Goal: Information Seeking & Learning: Learn about a topic

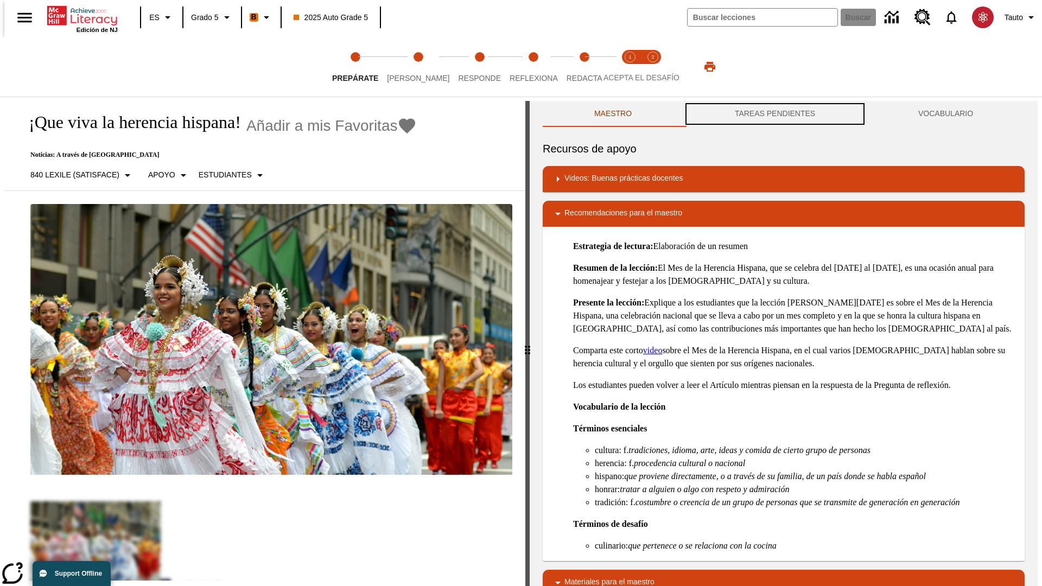
click at [775, 114] on button "TAREAS PENDIENTES" at bounding box center [774, 114] width 183 height 26
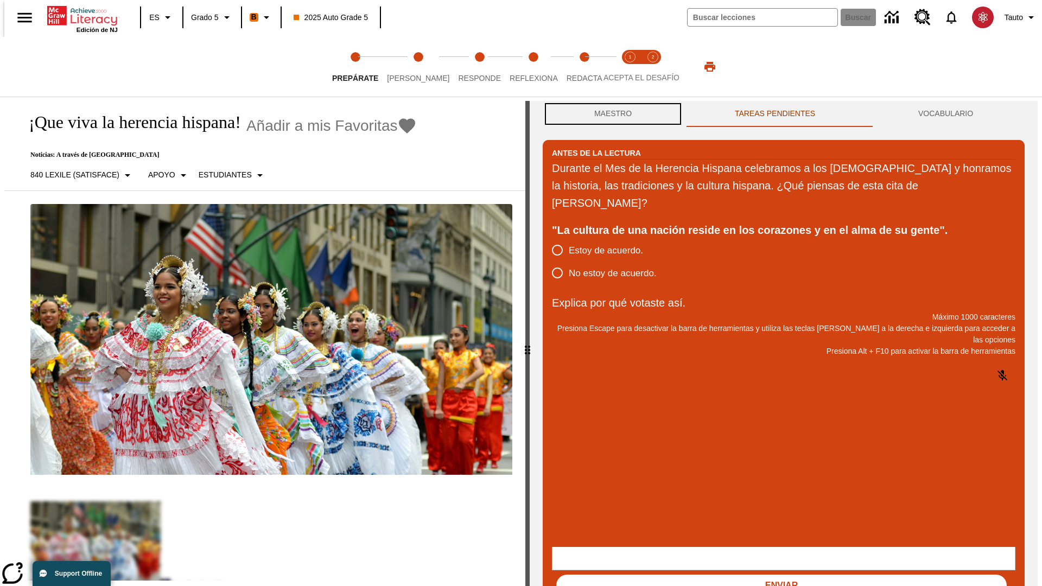
scroll to position [1, 0]
click at [610, 114] on button "Maestro" at bounding box center [613, 113] width 141 height 26
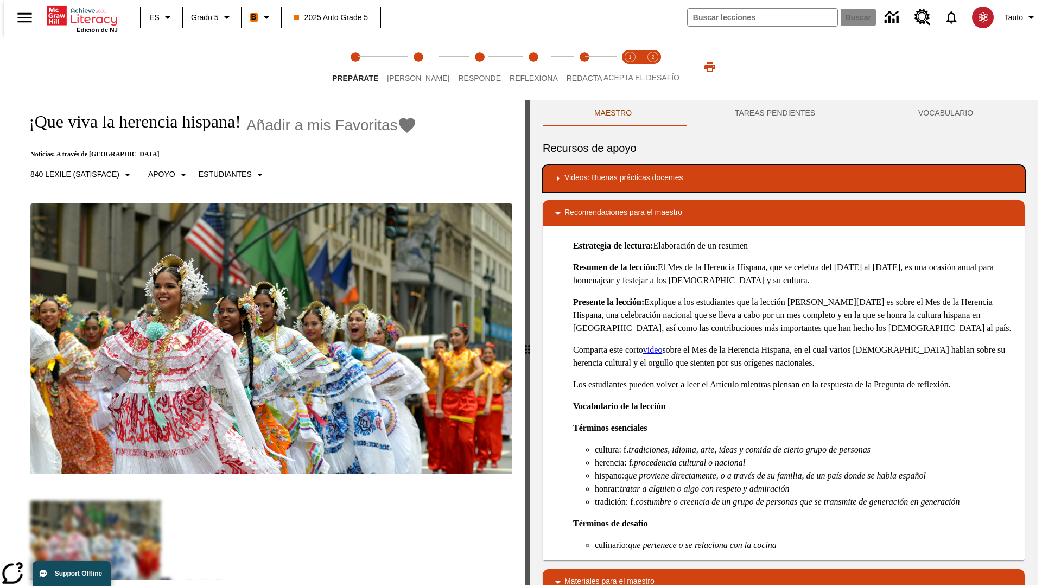
click at [783, 178] on div "Videos: Buenas prácticas docentes" at bounding box center [783, 178] width 464 height 13
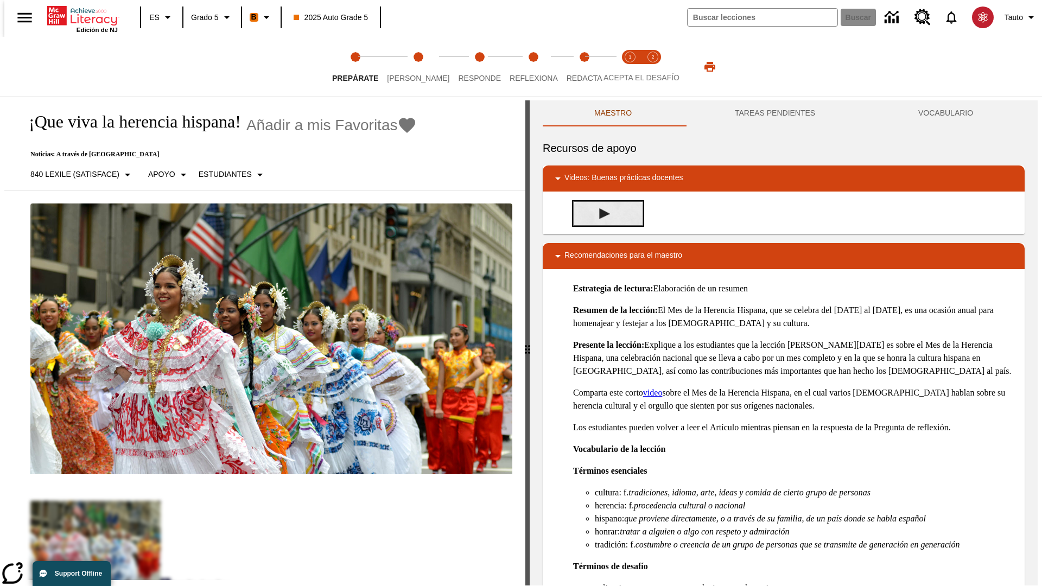
click at [600, 213] on img "Desarrollo del vocabulario académico" at bounding box center [604, 213] width 11 height 11
click at [409, 67] on span "Lee" at bounding box center [418, 74] width 62 height 20
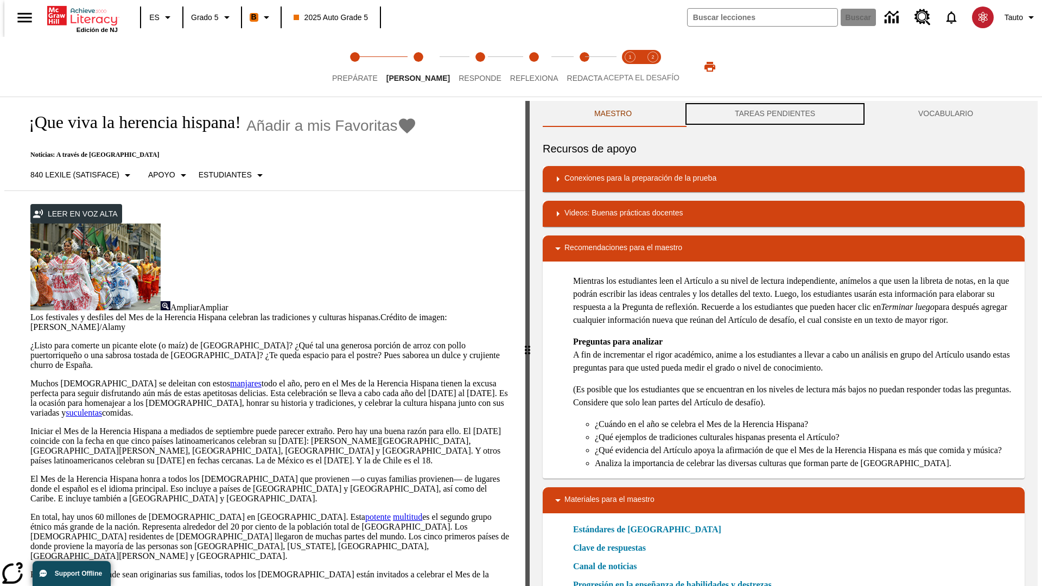
scroll to position [1, 0]
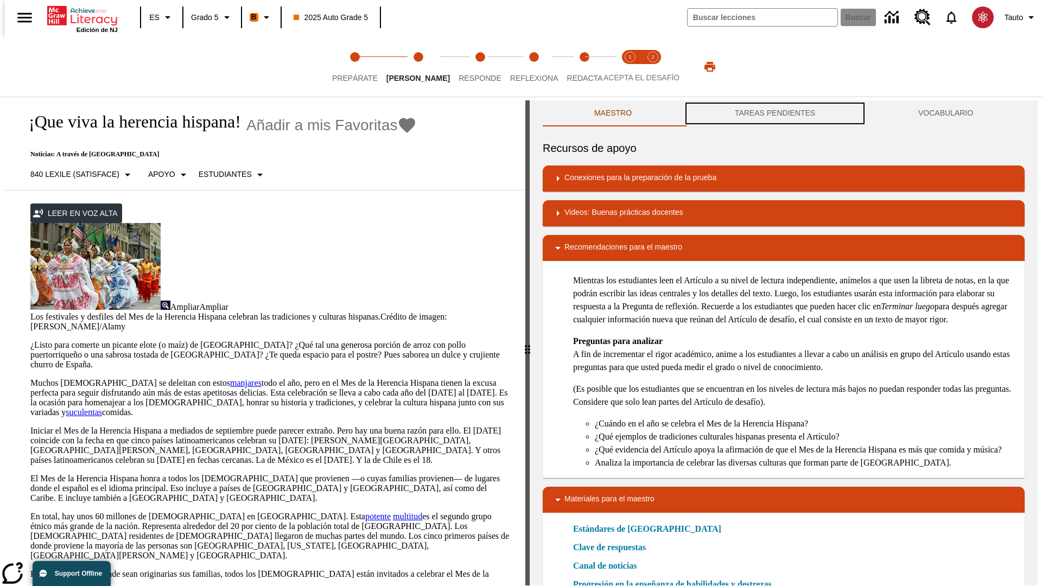
click at [775, 114] on button "TAREAS PENDIENTES" at bounding box center [774, 113] width 183 height 26
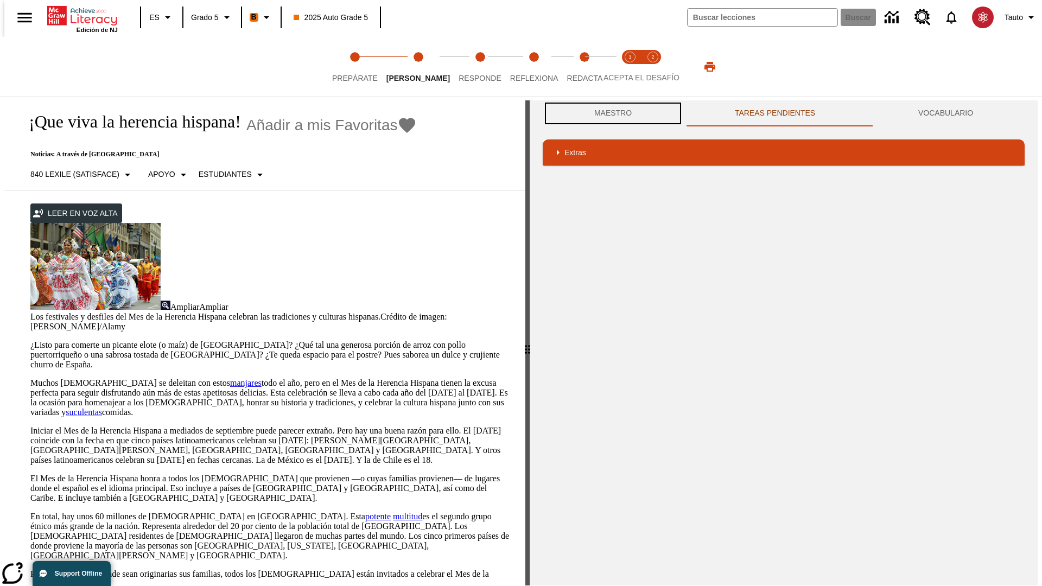
click at [610, 113] on button "Maestro" at bounding box center [613, 113] width 141 height 26
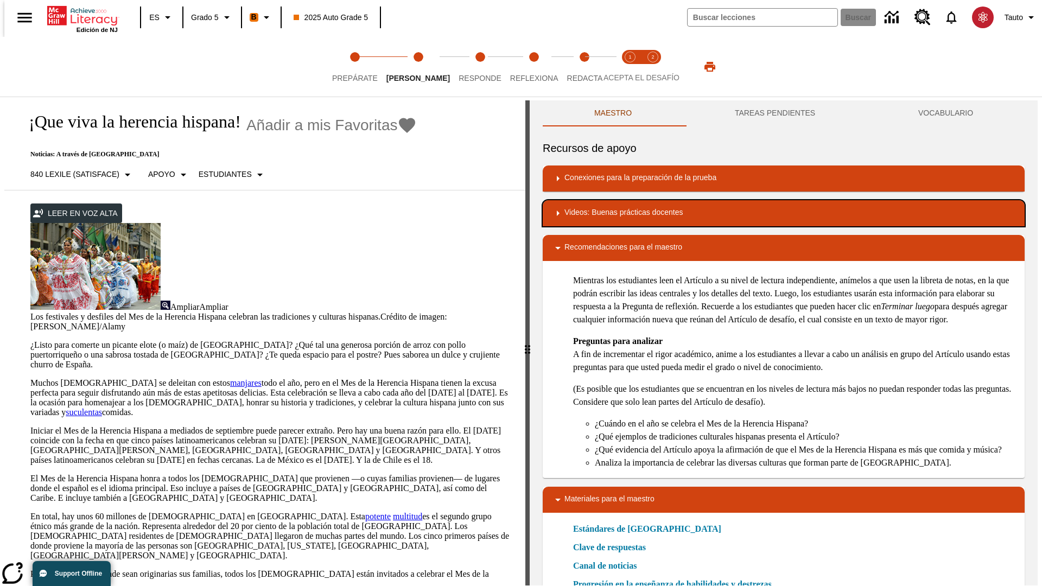
click at [783, 213] on div "Videos: Buenas prácticas docentes" at bounding box center [783, 213] width 464 height 13
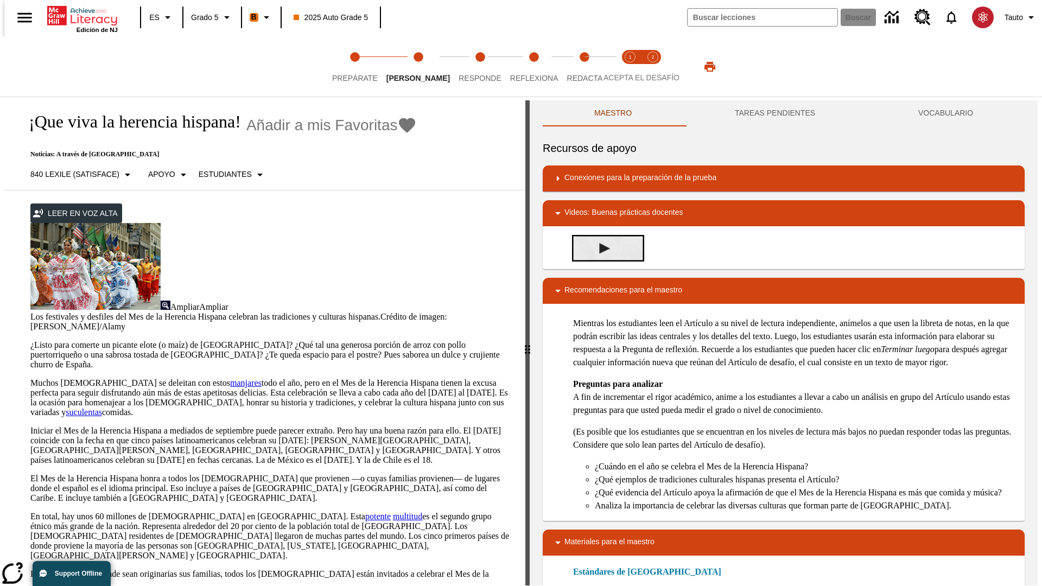
click at [600, 248] on img "Summarization" at bounding box center [604, 248] width 11 height 11
click at [630, 67] on span "Acepta el desafío lee step 1 of 2" at bounding box center [630, 74] width 14 height 20
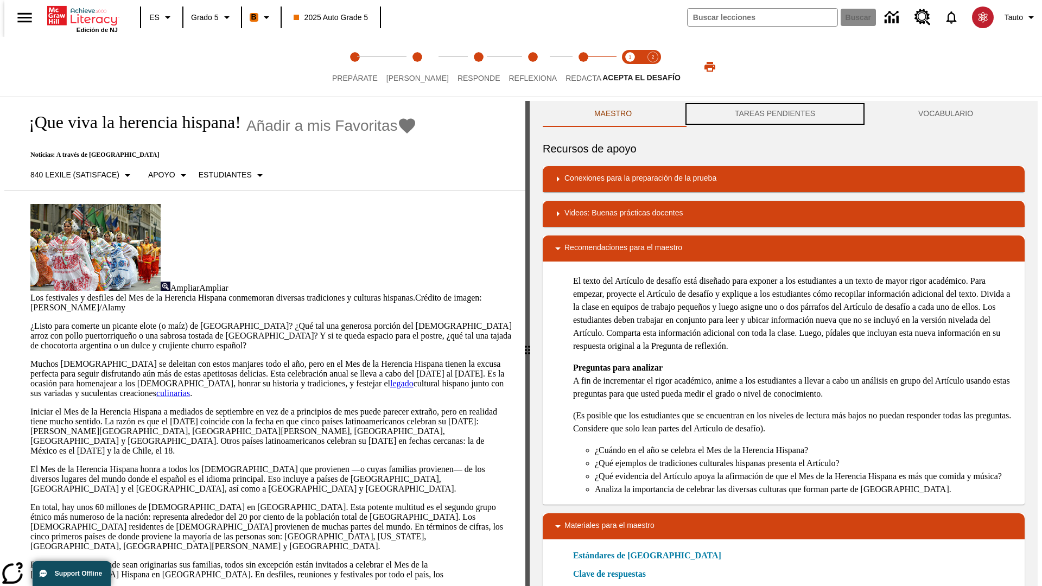
scroll to position [1, 0]
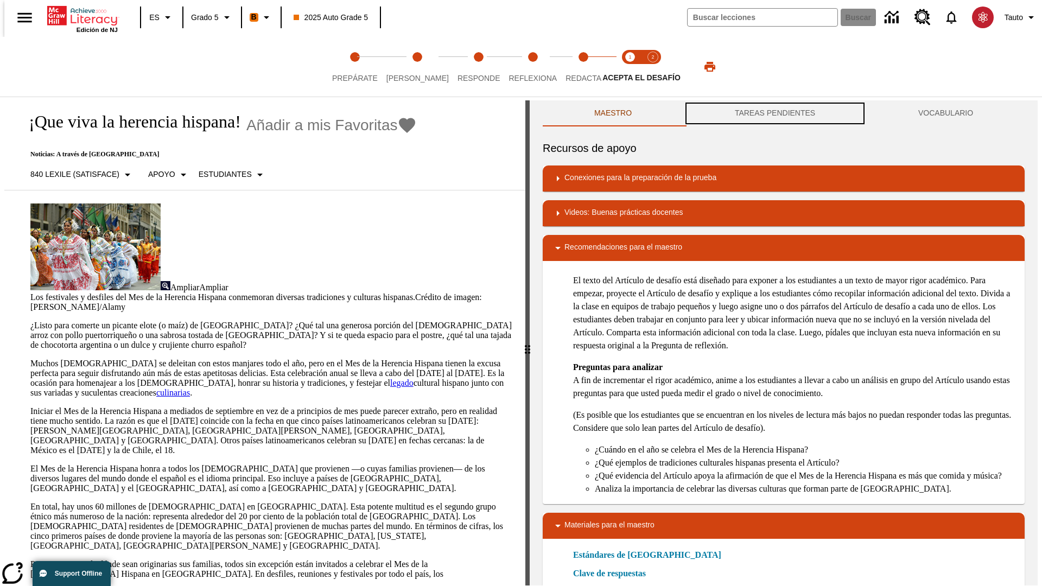
click at [775, 114] on button "TAREAS PENDIENTES" at bounding box center [774, 113] width 183 height 26
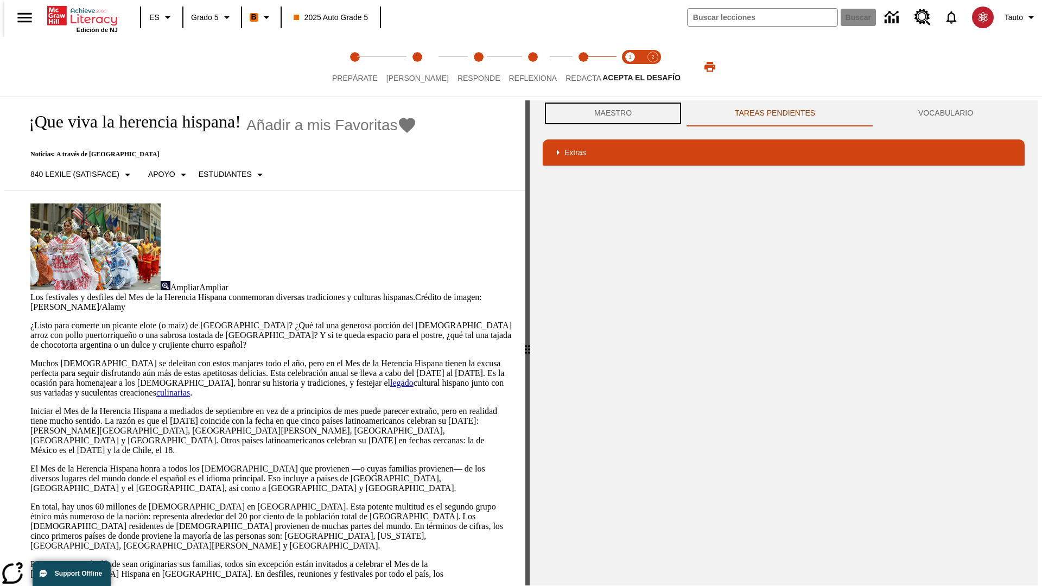
click at [610, 113] on button "Maestro" at bounding box center [613, 113] width 141 height 26
